Goal: Find specific page/section: Find specific page/section

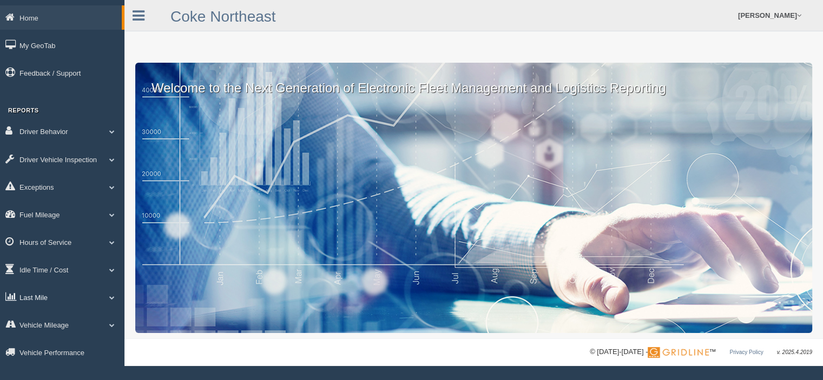
click at [47, 303] on link "Last Mile" at bounding box center [62, 297] width 124 height 24
click at [53, 321] on link "Planned Vs Actual" at bounding box center [70, 322] width 102 height 19
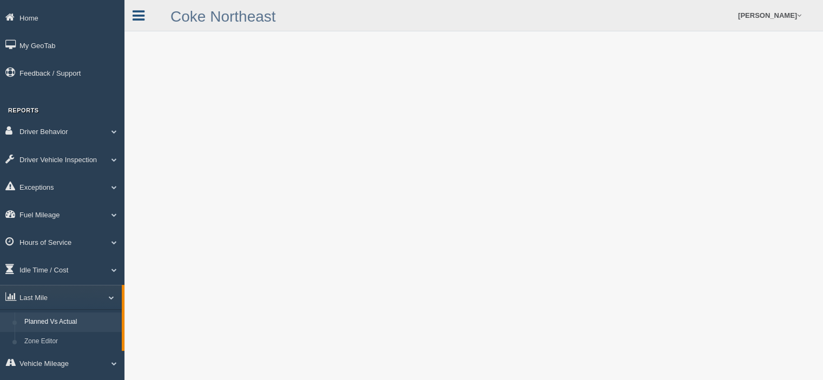
click at [146, 15] on link at bounding box center [138, 14] width 28 height 16
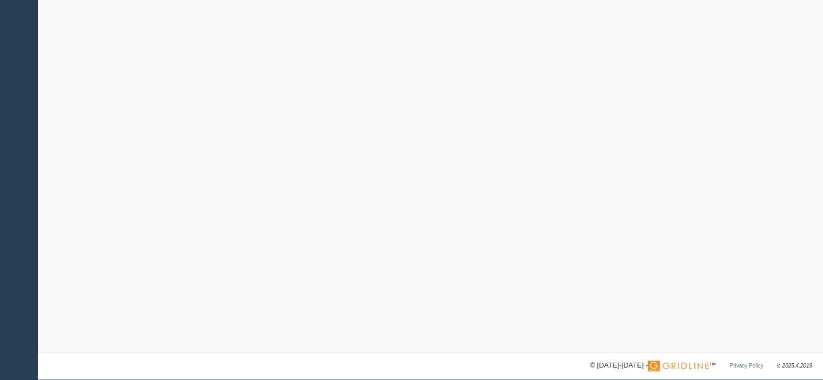
scroll to position [567, 0]
